Goal: Task Accomplishment & Management: Use online tool/utility

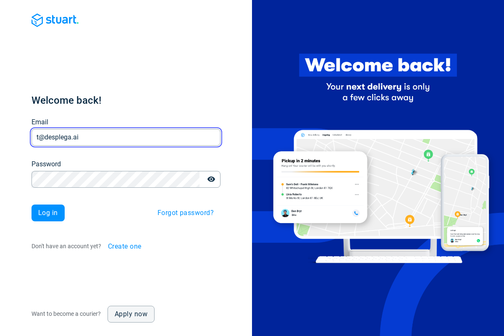
type input "t@desplega.ai"
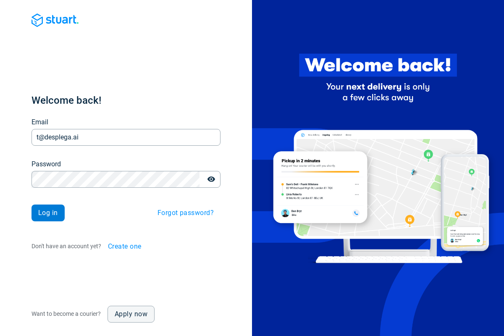
click at [48, 213] on span "Log in" at bounding box center [48, 213] width 20 height 7
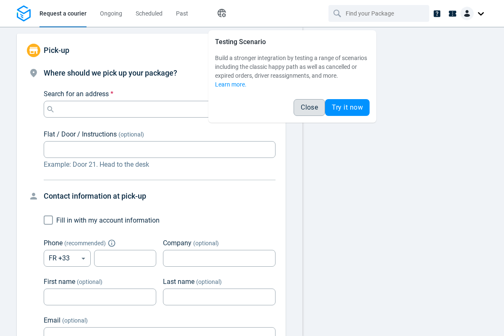
click at [309, 108] on span "Close" at bounding box center [309, 107] width 17 height 7
